Goal: Transaction & Acquisition: Purchase product/service

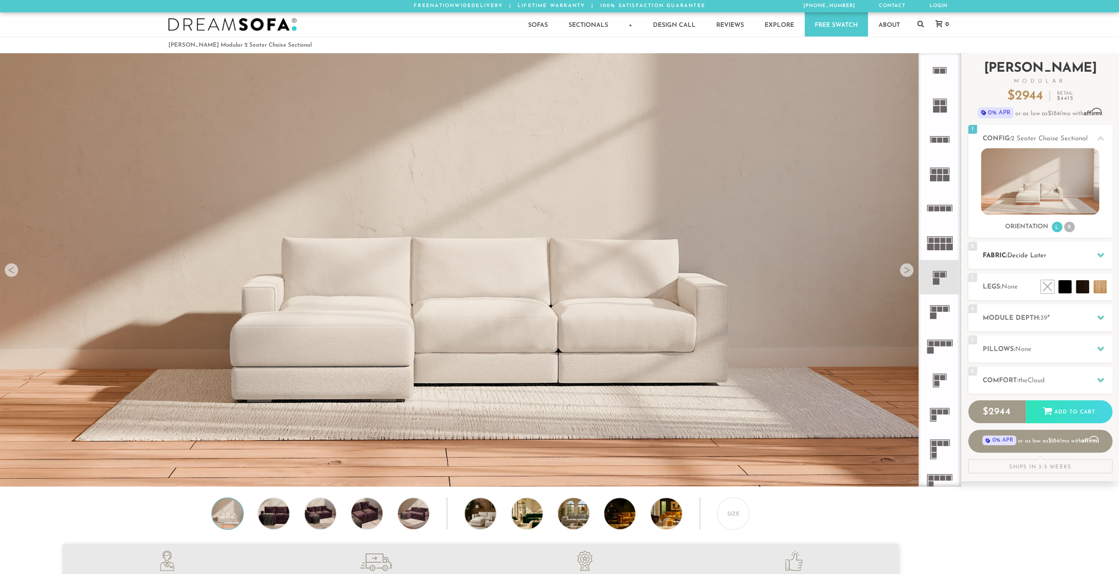
click at [1033, 258] on span "Decide Later" at bounding box center [1026, 255] width 39 height 7
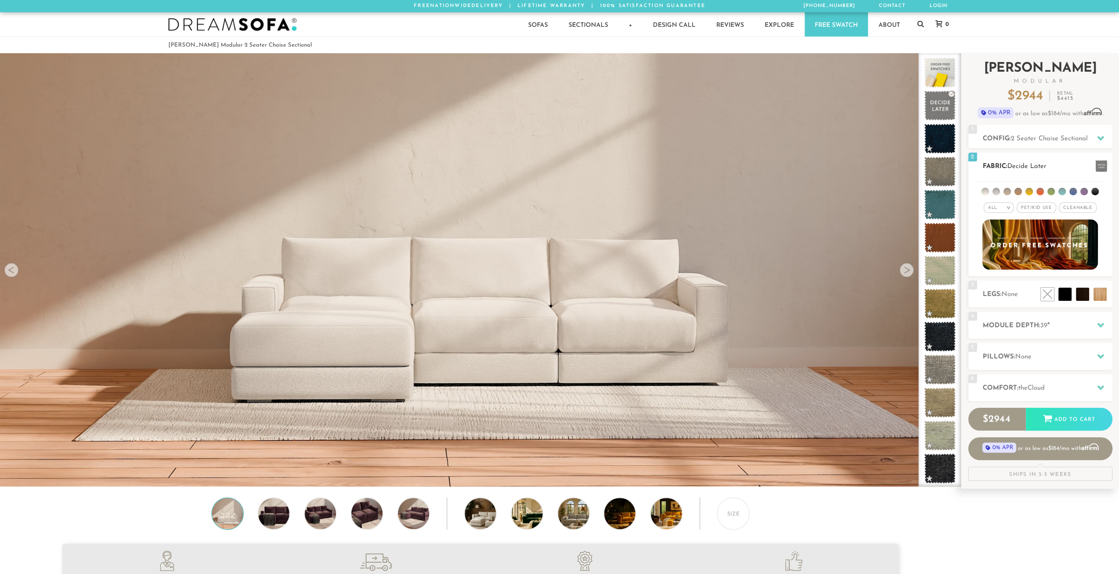
click at [1033, 207] on span "Pet/Kid Use x" at bounding box center [1037, 207] width 40 height 11
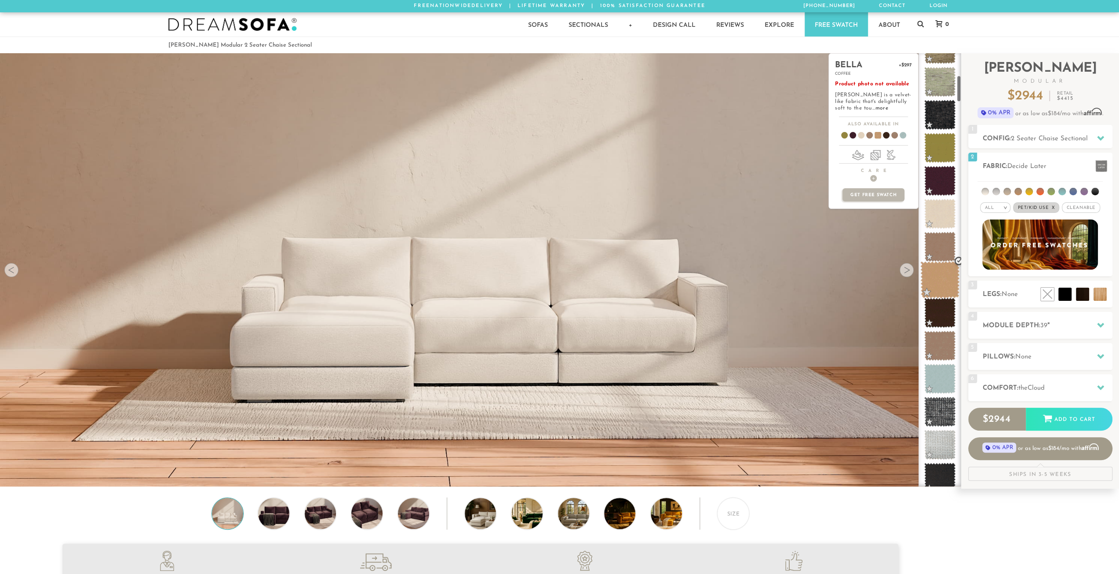
scroll to position [357, 0]
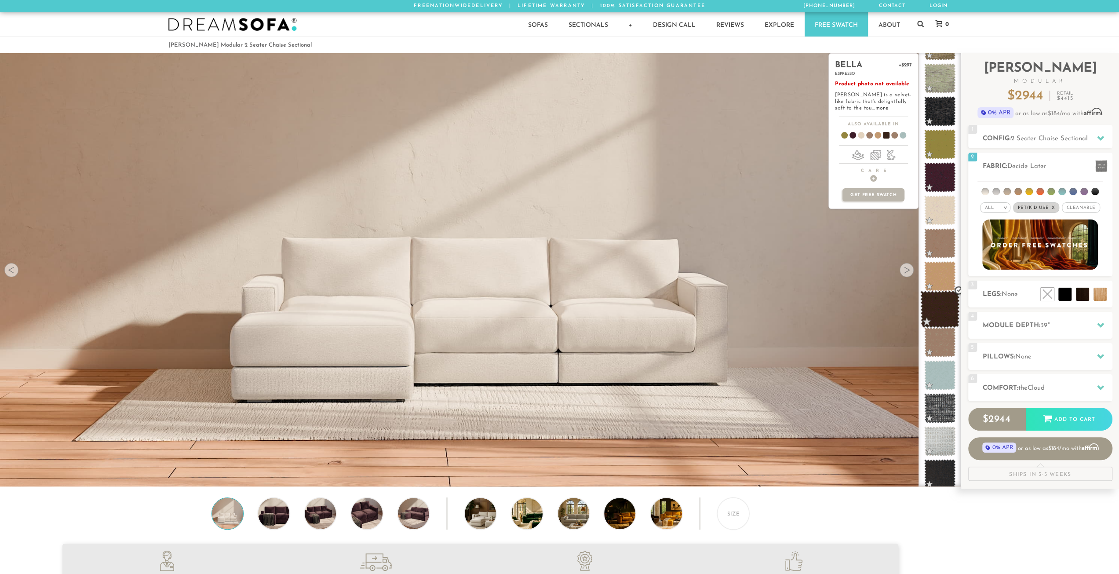
click at [937, 304] on span at bounding box center [939, 309] width 39 height 37
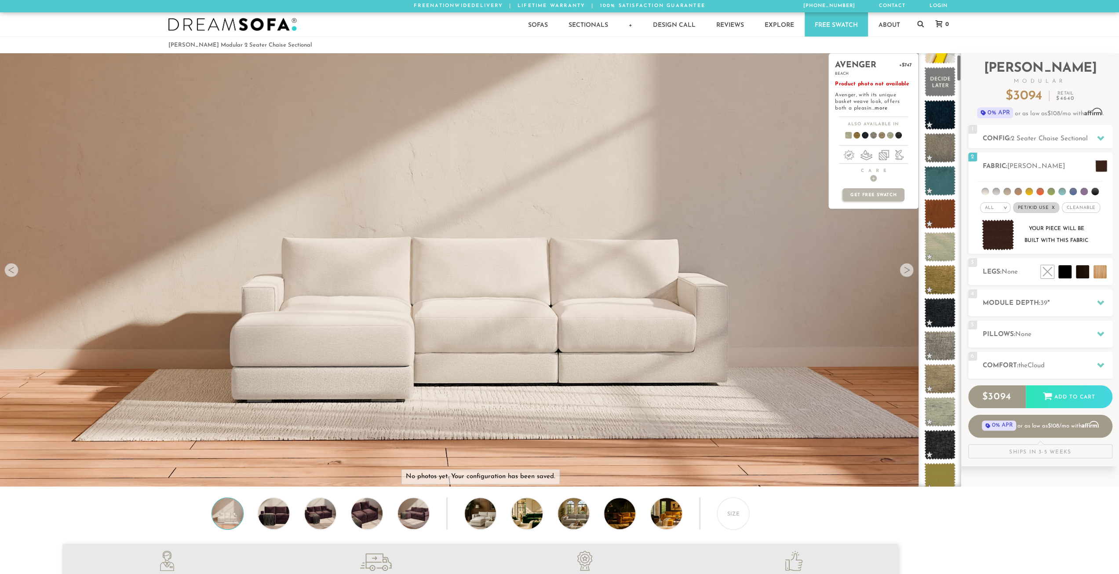
scroll to position [24, 0]
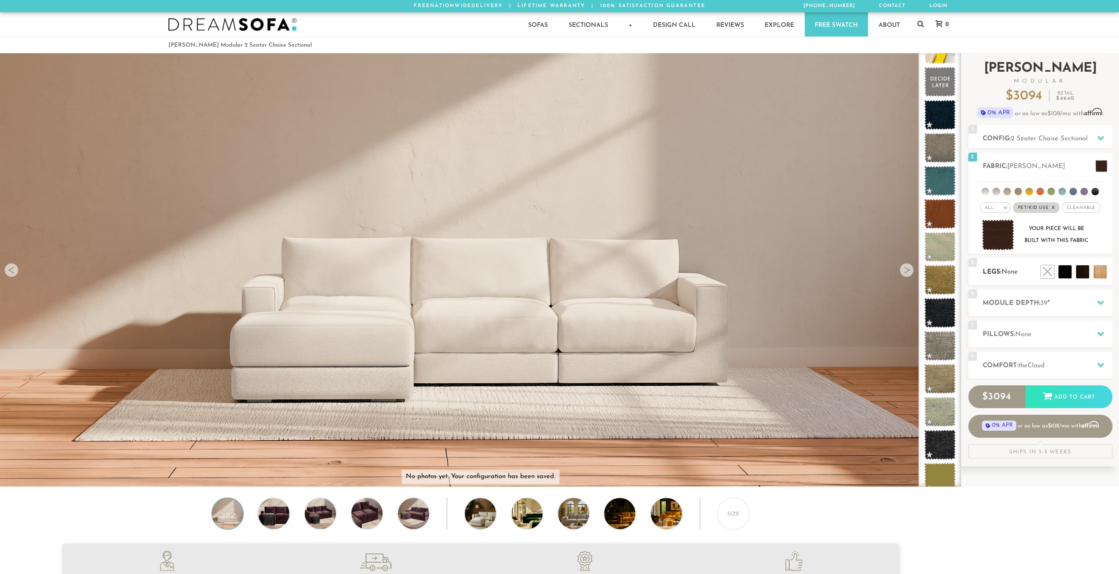
click at [1009, 278] on div "3 Legs: None $0 $199 Nailheads:" at bounding box center [1040, 271] width 144 height 27
click at [1085, 272] on li at bounding box center [1062, 252] width 53 height 53
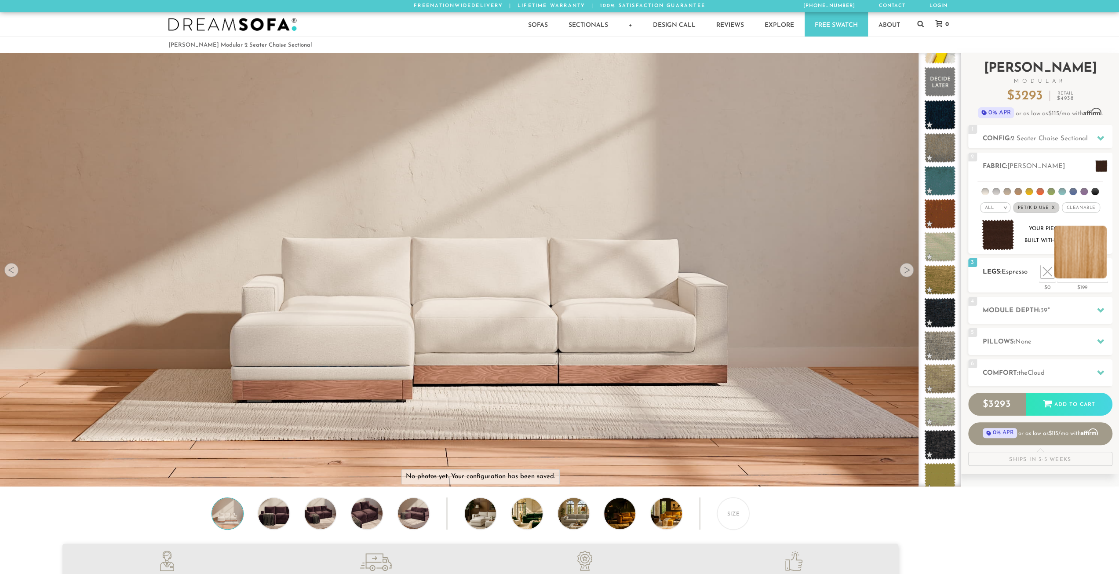
click at [1101, 278] on li at bounding box center [1080, 252] width 53 height 53
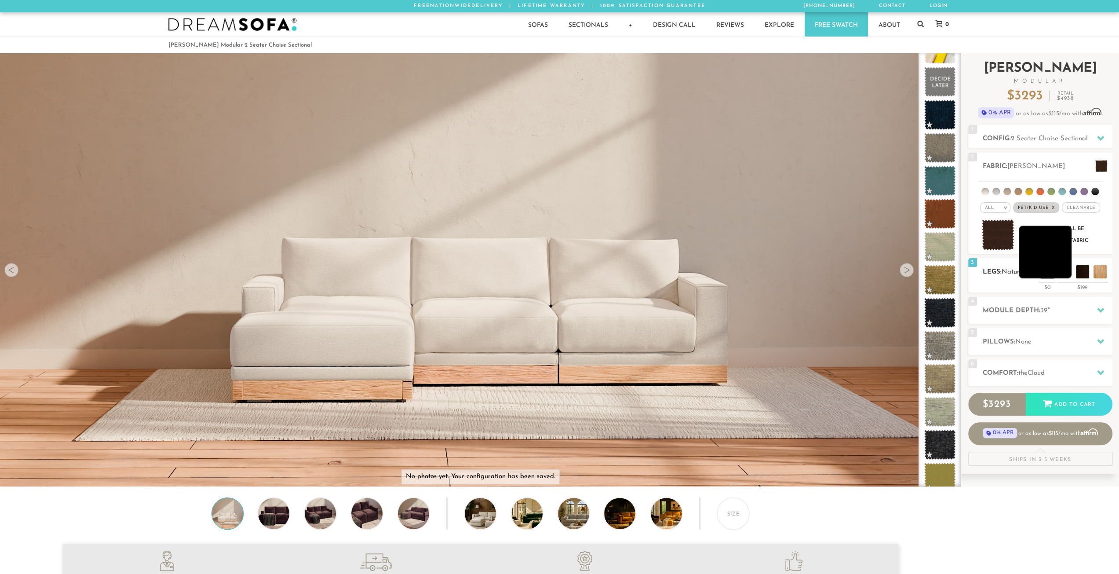
click at [1062, 276] on li at bounding box center [1045, 252] width 53 height 53
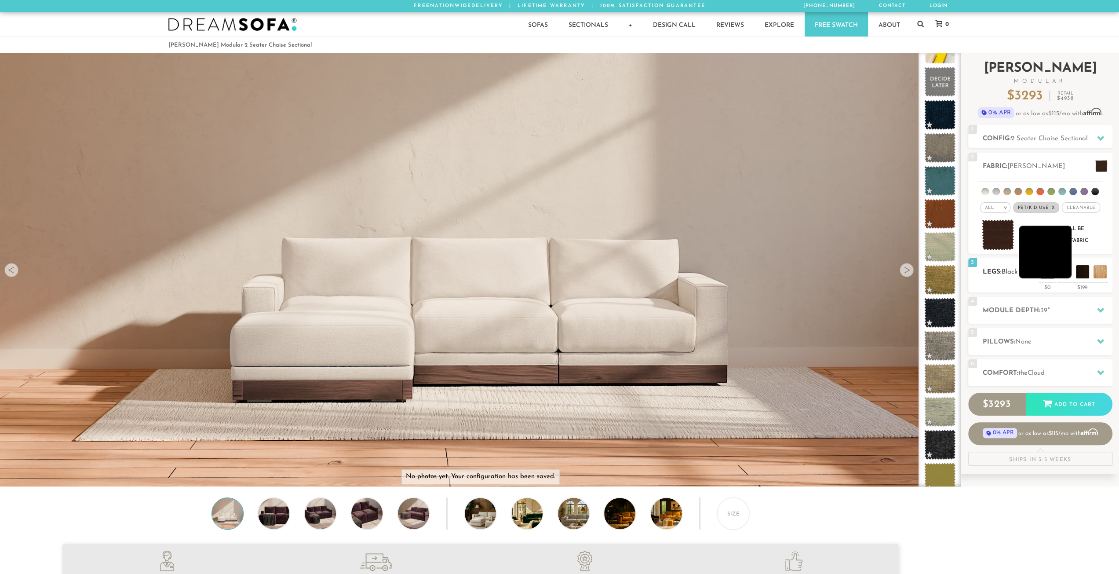
click at [1062, 273] on li at bounding box center [1045, 252] width 53 height 53
click at [1046, 270] on li at bounding box center [1027, 252] width 53 height 53
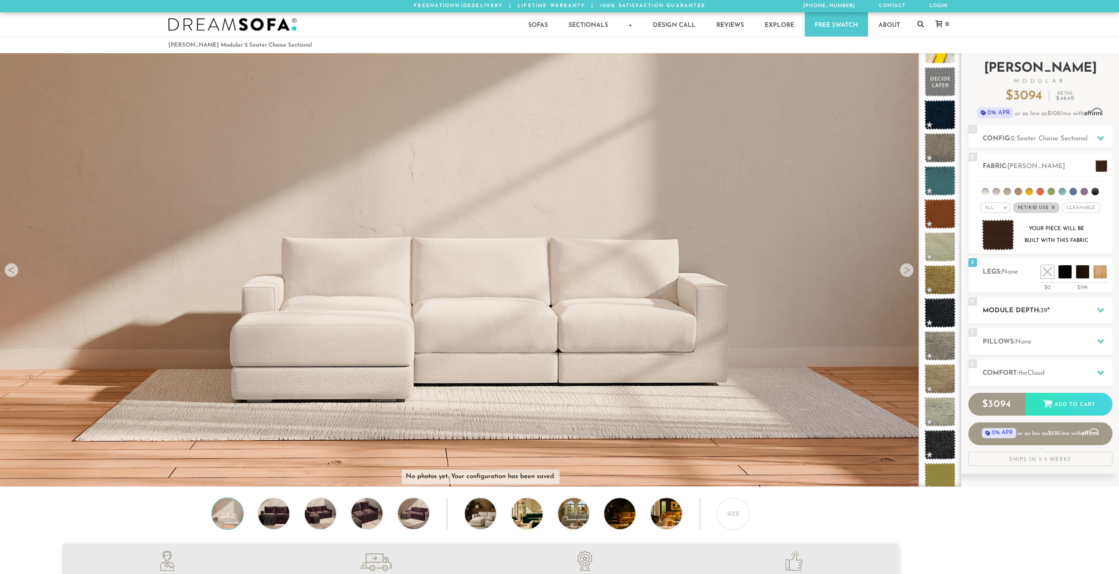
click at [1033, 311] on h2 "Module Depth: 39 "" at bounding box center [1048, 311] width 130 height 10
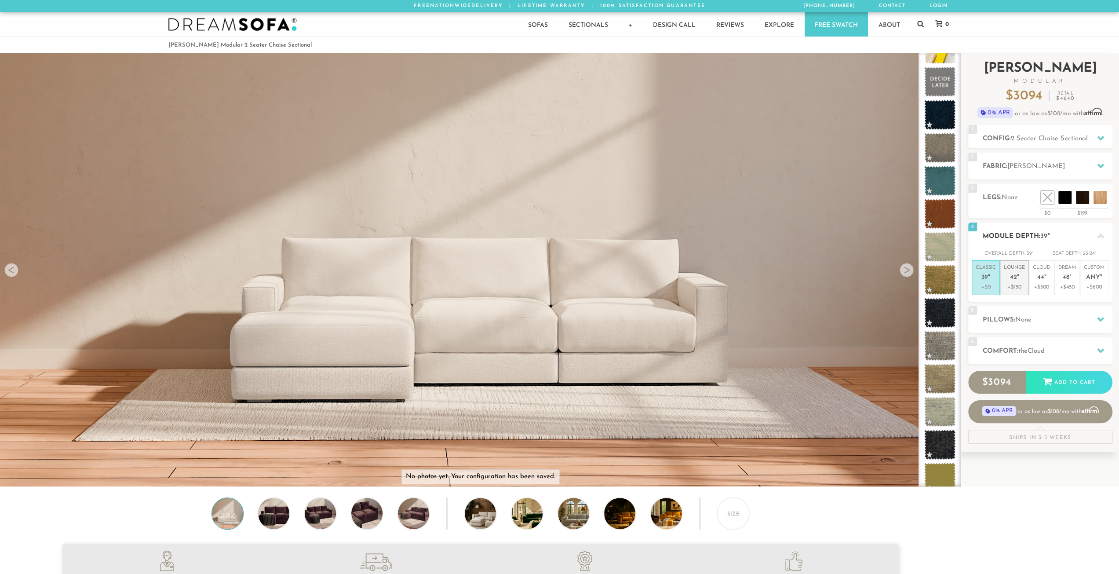
click at [1011, 279] on span "42" at bounding box center [1013, 277] width 7 height 7
click at [1020, 317] on span "None" at bounding box center [1023, 320] width 16 height 7
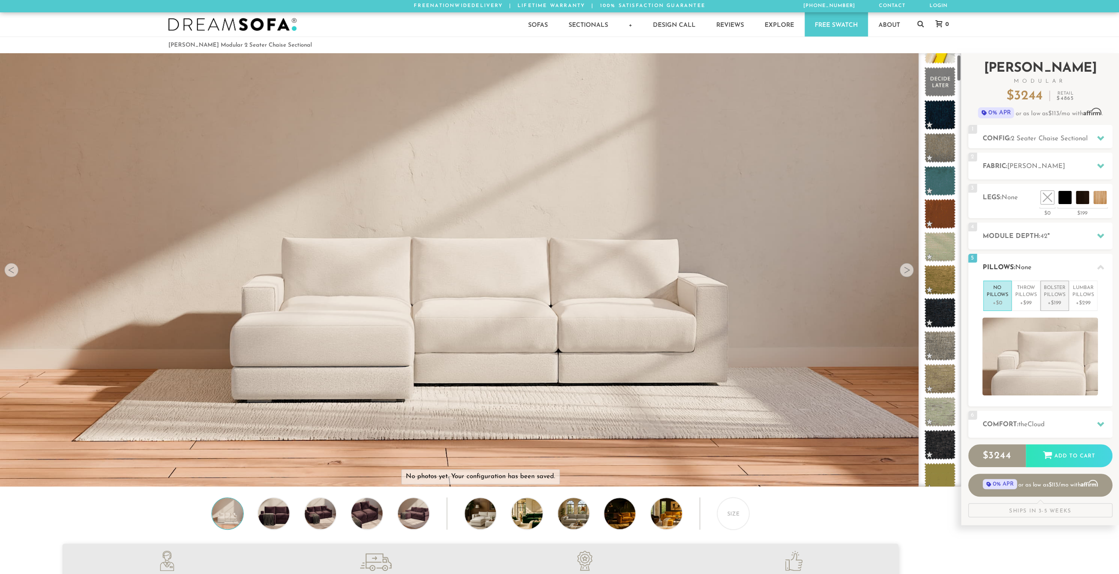
click at [1055, 292] on p "Bolster Pillows" at bounding box center [1055, 292] width 22 height 15
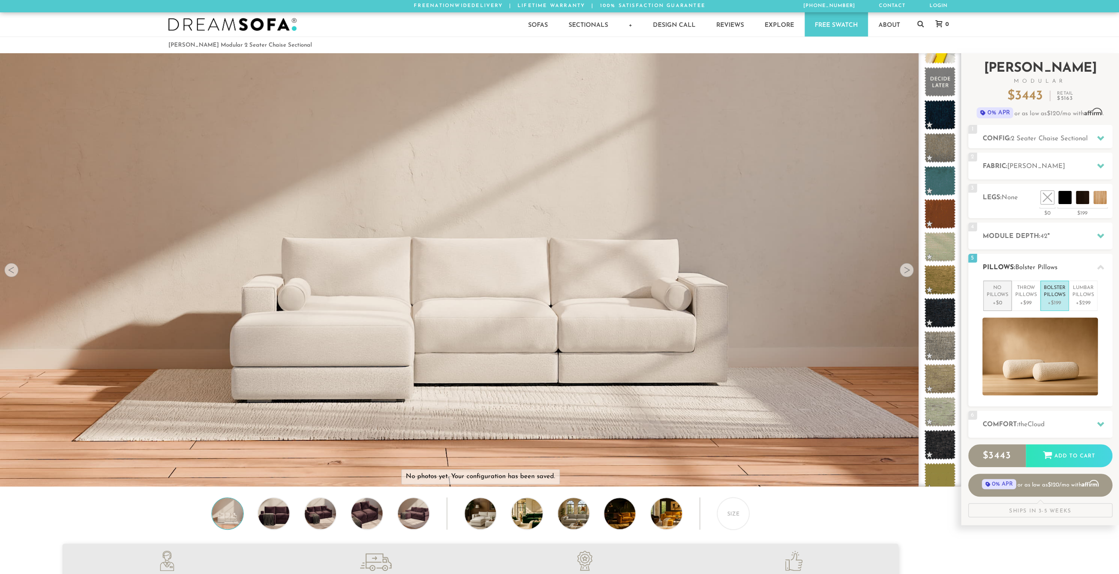
click at [989, 295] on p "No Pillows" at bounding box center [998, 292] width 22 height 15
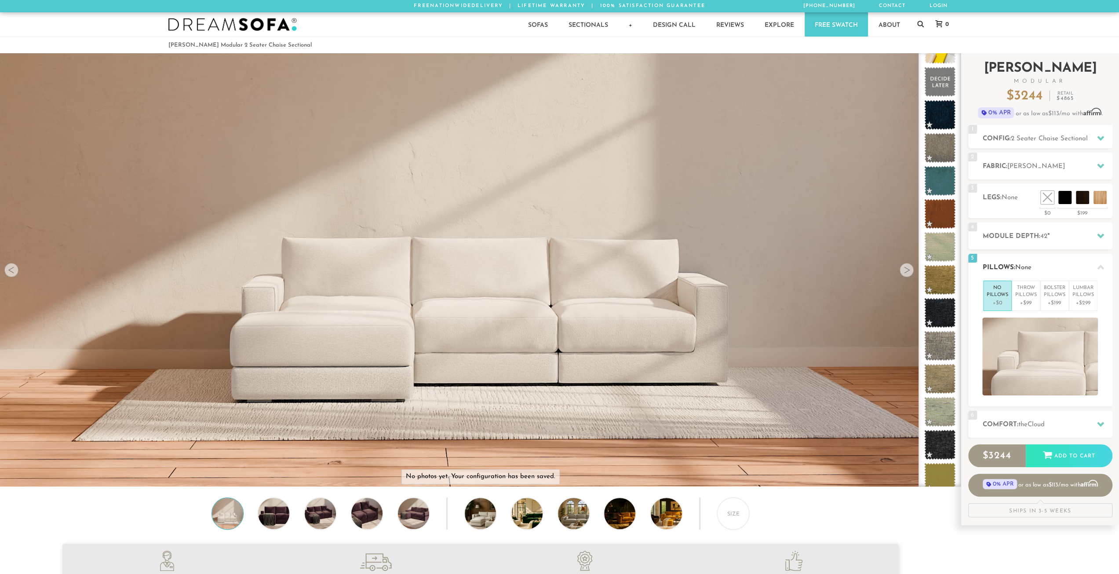
click at [1098, 302] on div "No Pillows +$0 Throw Pillows +$99 Bolster Pillows +$199 Lumbar Pillows +$299" at bounding box center [1040, 338] width 144 height 115
click at [1083, 297] on p "Lumbar Pillows" at bounding box center [1084, 292] width 22 height 15
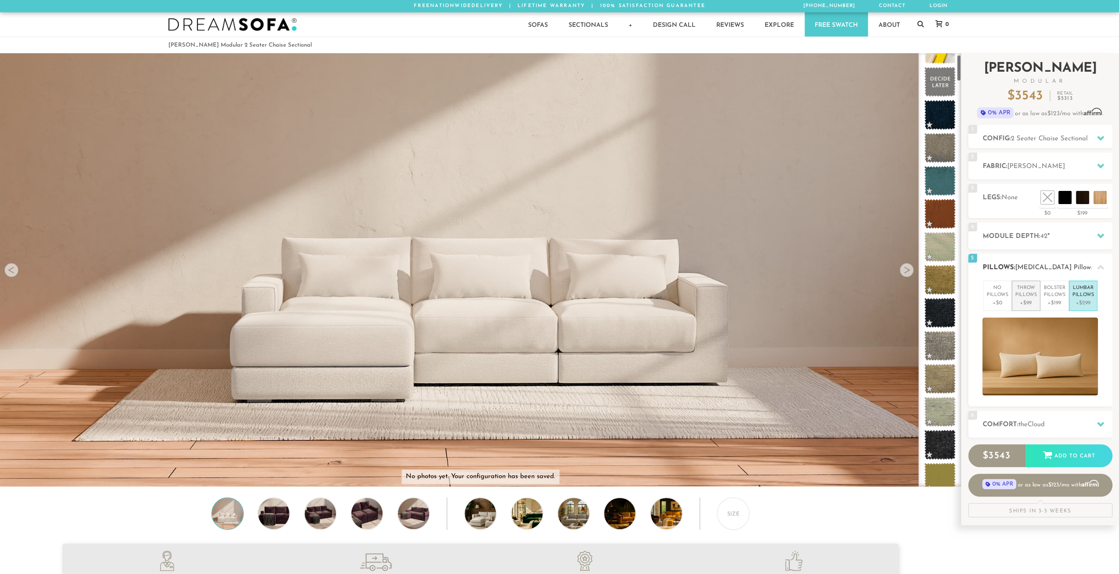
click at [1024, 296] on p "Throw Pillows" at bounding box center [1026, 292] width 22 height 15
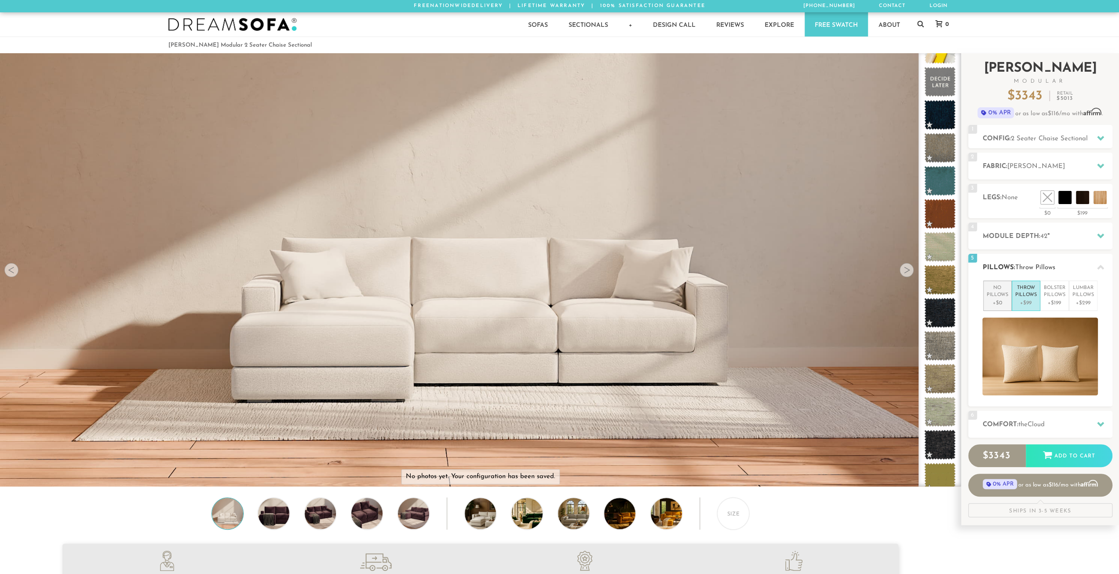
click at [994, 297] on p "No Pillows" at bounding box center [998, 292] width 22 height 15
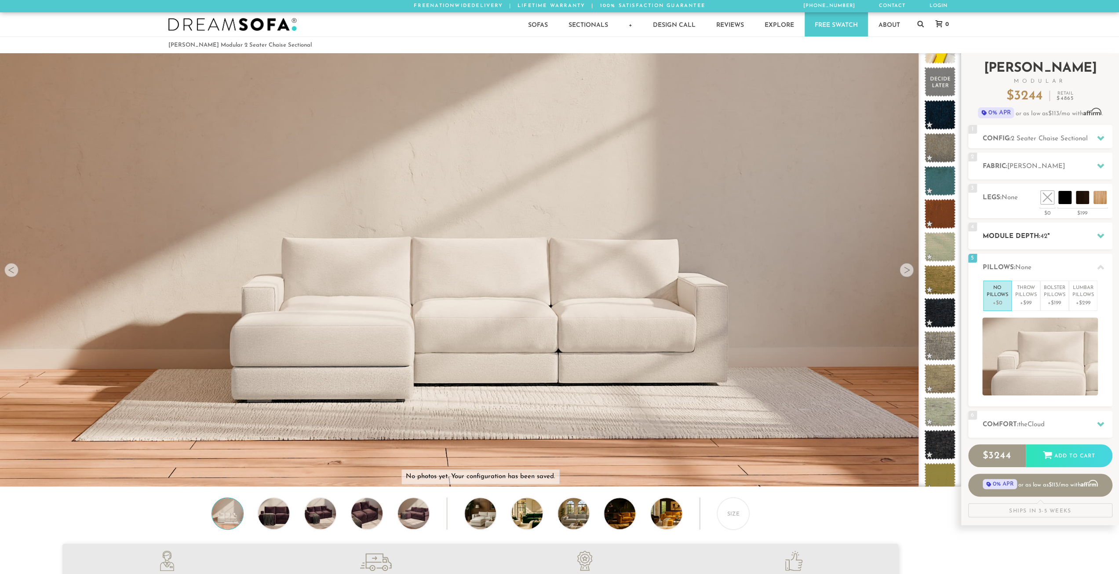
click at [1016, 223] on div "4 Module Depth: 42 "" at bounding box center [1040, 236] width 144 height 27
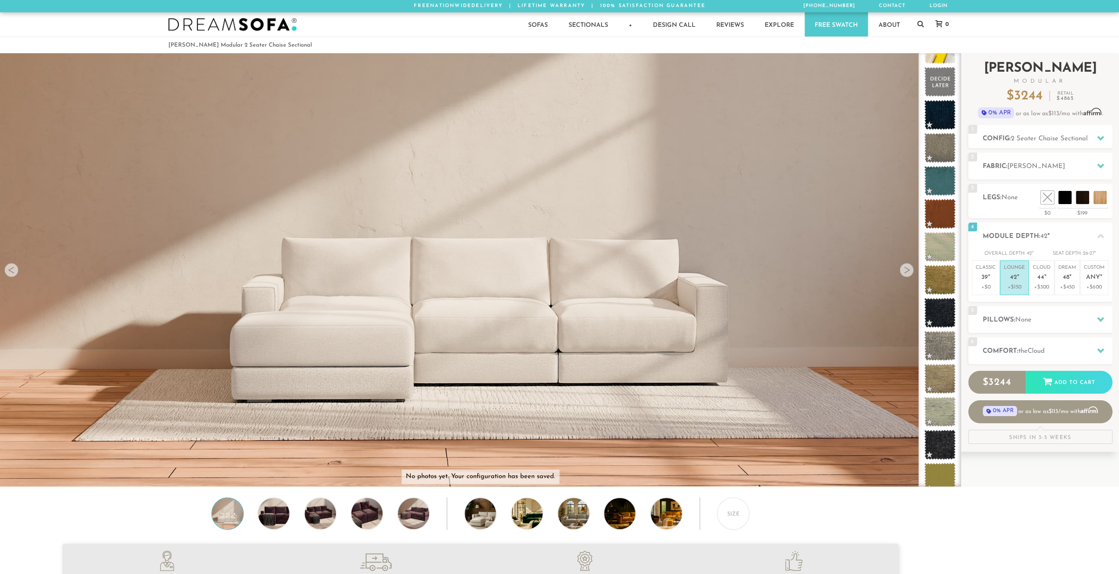
click at [1019, 364] on div "Introducing Landon Modular $ 3244 Retail $ 4865 $ 3244 Retail $ 4865 0% APR or …" at bounding box center [1040, 248] width 144 height 390
click at [1016, 347] on h2 "Comfort: the Cloud" at bounding box center [1048, 351] width 130 height 10
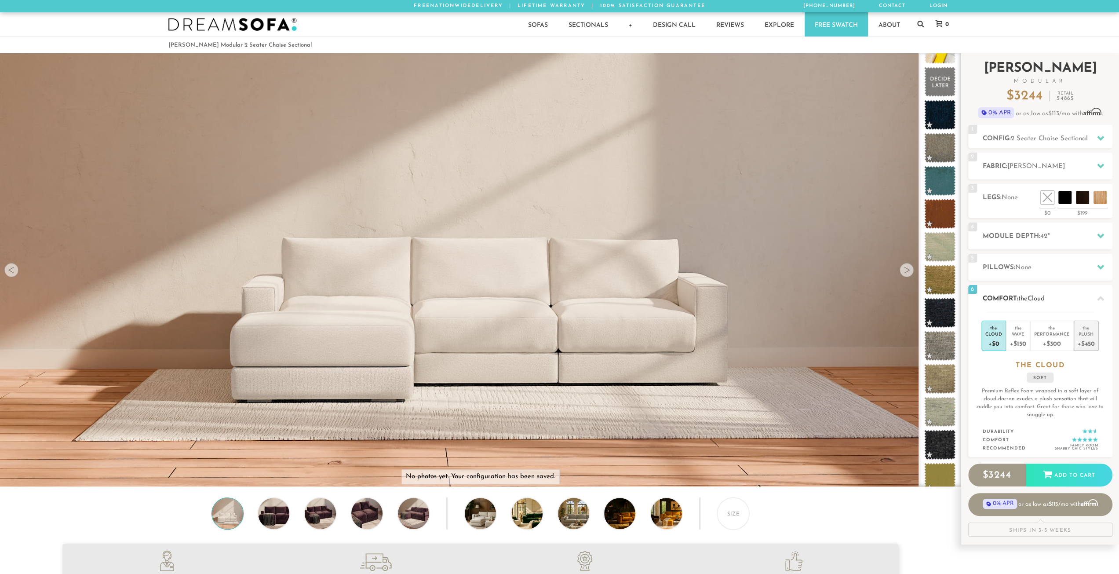
click at [1095, 342] on li "the Plush +$450" at bounding box center [1086, 336] width 25 height 30
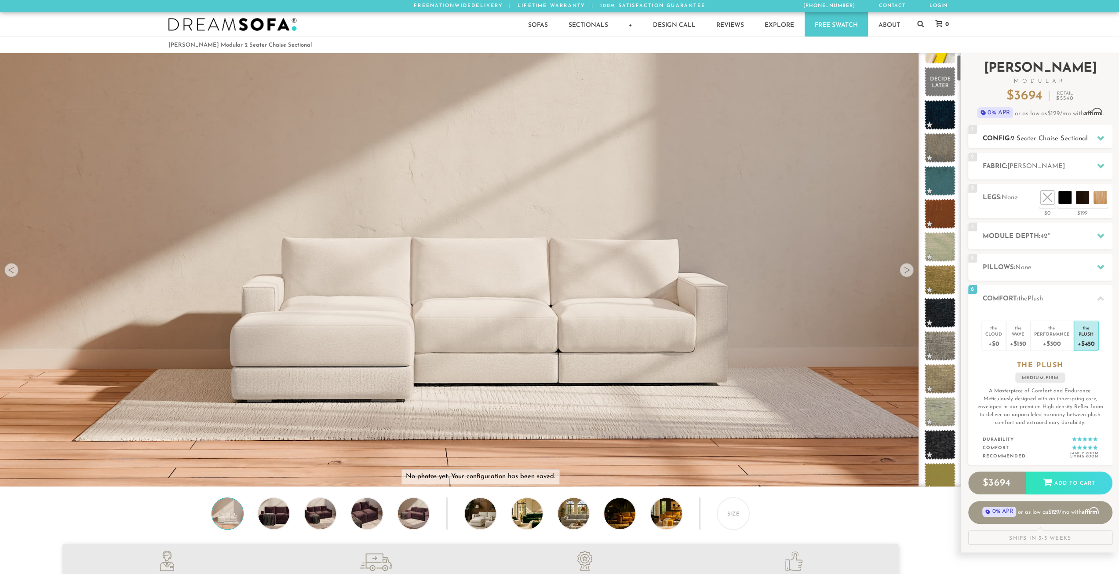
click at [1050, 137] on span "2 Seater Chaise Sectional" at bounding box center [1049, 138] width 77 height 7
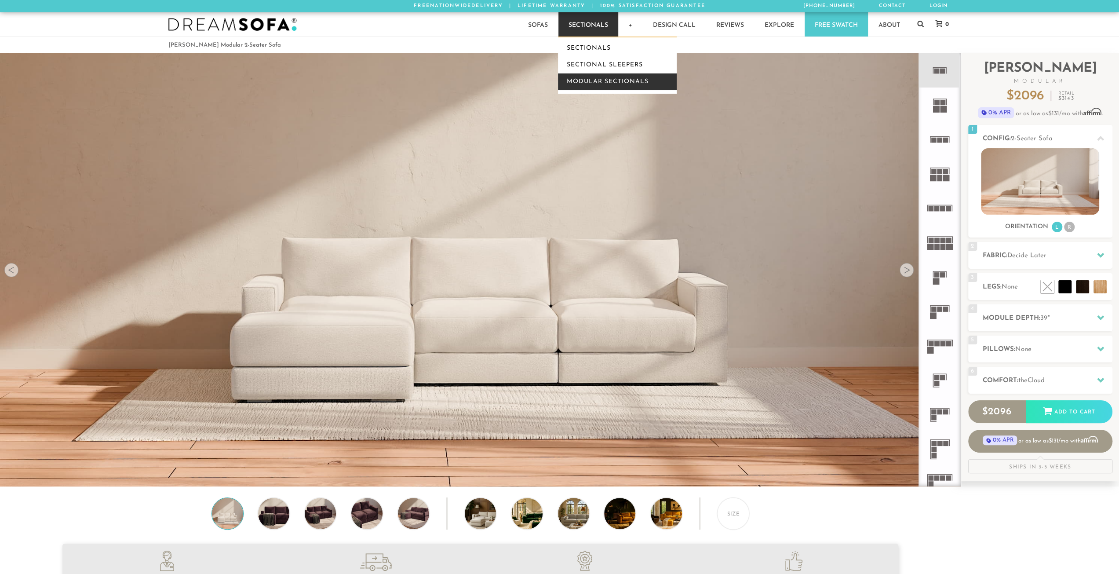
click at [595, 85] on link "Modular Sectionals" at bounding box center [617, 81] width 119 height 17
